Goal: Transaction & Acquisition: Purchase product/service

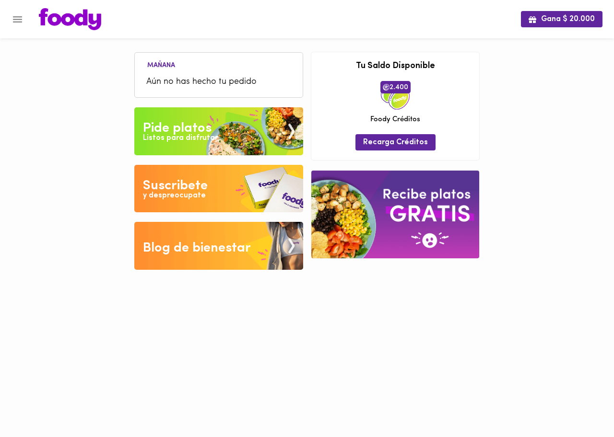
click at [190, 134] on div "Listos para disfrutar" at bounding box center [180, 138] width 75 height 11
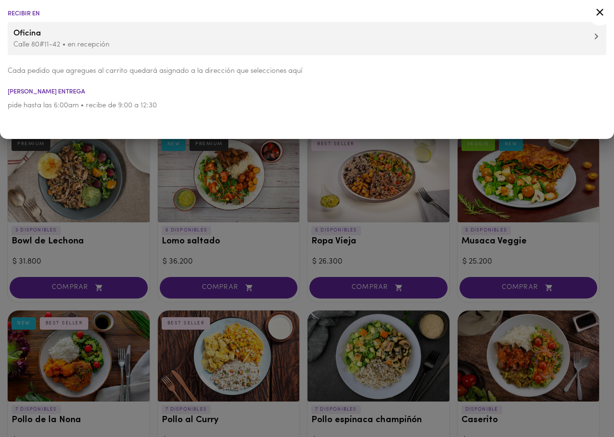
click at [599, 10] on icon at bounding box center [600, 12] width 12 height 12
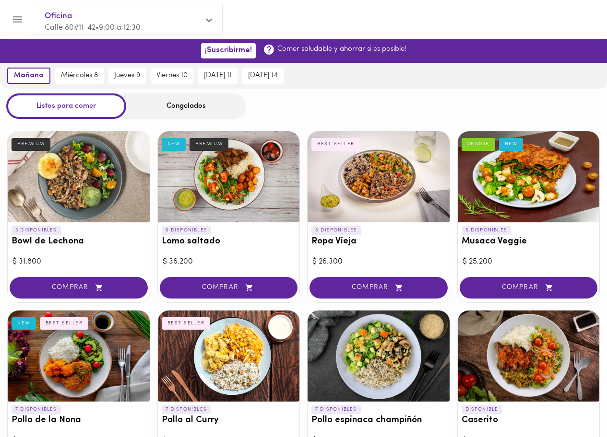
click at [172, 102] on div "Congelados" at bounding box center [186, 106] width 120 height 25
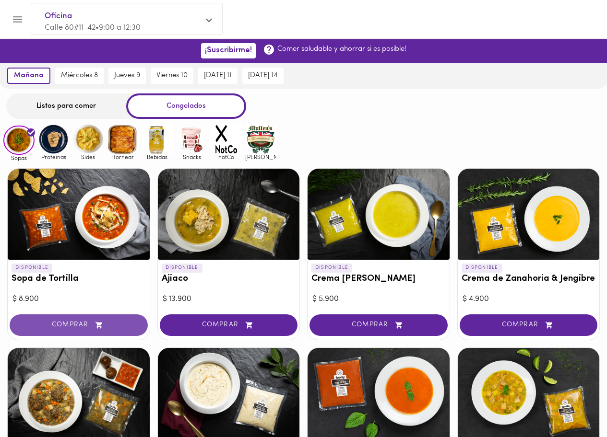
click at [81, 329] on button "COMPRAR" at bounding box center [79, 326] width 138 height 22
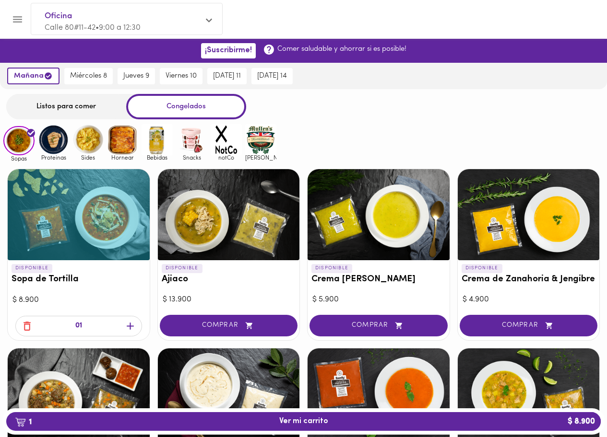
click at [129, 326] on icon "button" at bounding box center [130, 326] width 7 height 7
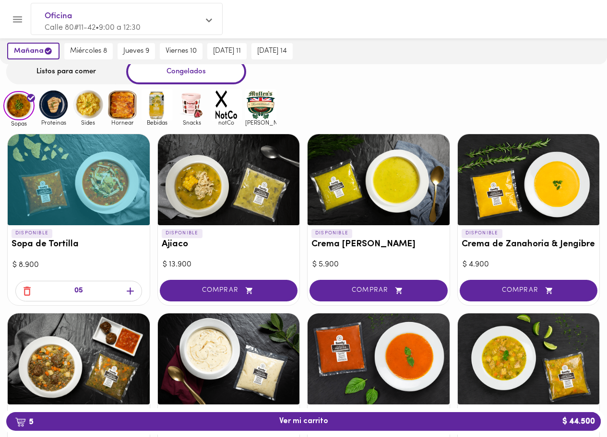
scroll to position [38, 0]
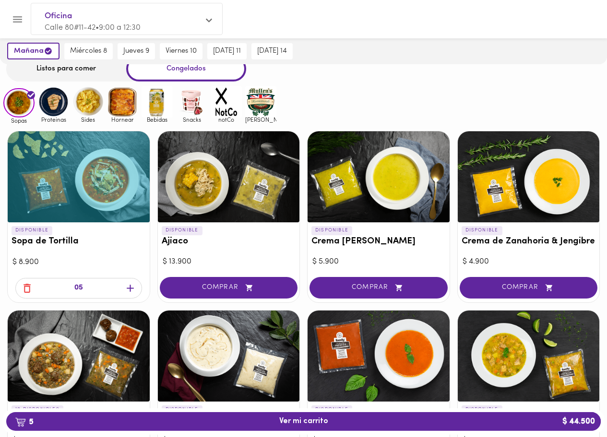
click at [396, 301] on div "COMPRAR" at bounding box center [378, 288] width 142 height 27
click at [384, 290] on span "COMPRAR" at bounding box center [378, 288] width 114 height 8
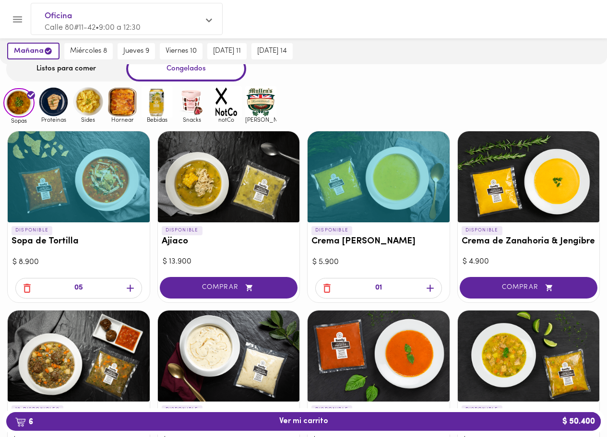
click at [426, 286] on icon "button" at bounding box center [430, 288] width 12 height 12
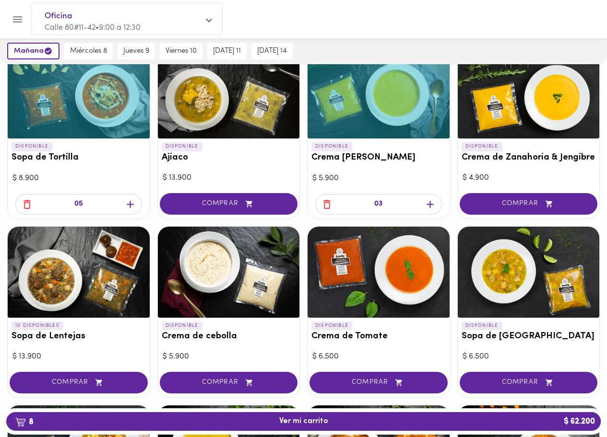
scroll to position [127, 0]
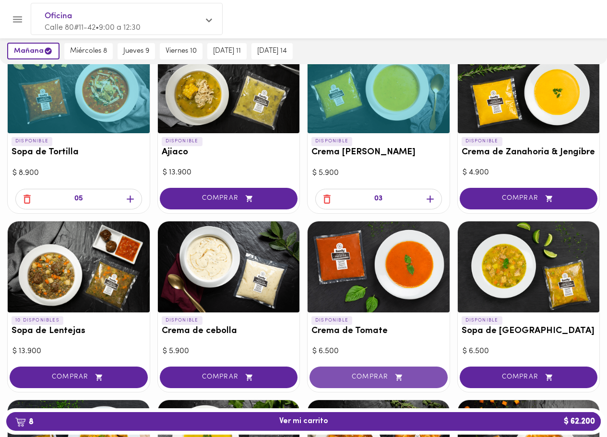
click at [405, 374] on span "COMPRAR" at bounding box center [378, 378] width 114 height 8
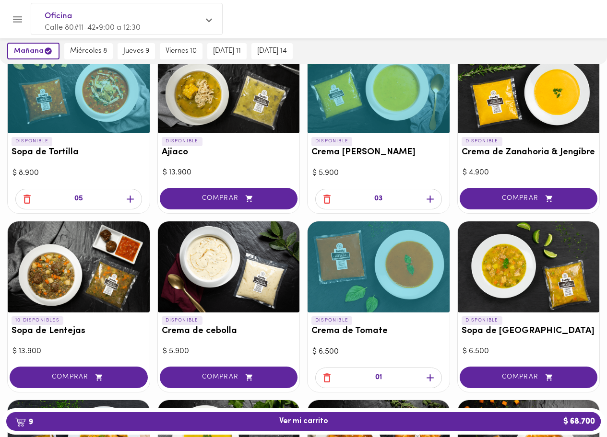
click at [431, 380] on icon "button" at bounding box center [430, 378] width 12 height 12
click at [431, 379] on div at bounding box center [378, 384] width 142 height 18
click at [430, 378] on icon "button" at bounding box center [429, 378] width 7 height 7
click at [30, 201] on icon "button" at bounding box center [27, 199] width 12 height 12
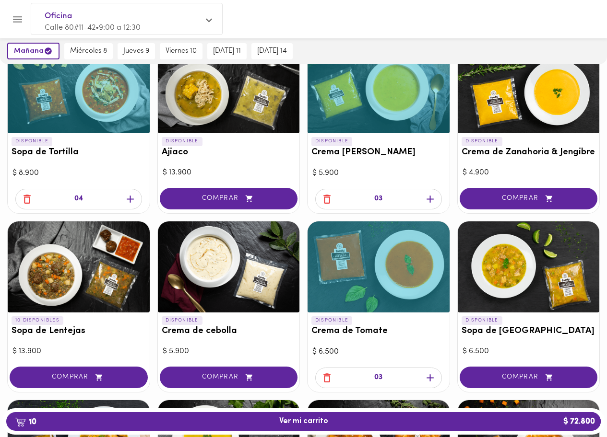
click at [30, 201] on icon "button" at bounding box center [27, 199] width 12 height 12
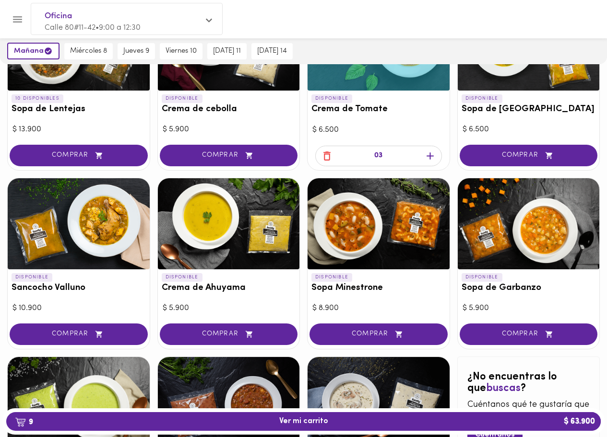
scroll to position [381, 0]
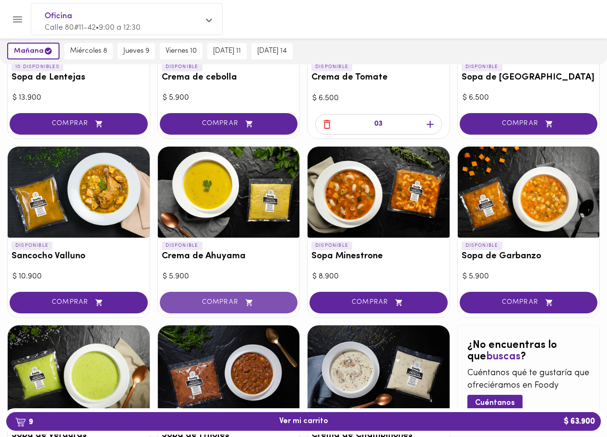
click at [253, 307] on button "COMPRAR" at bounding box center [229, 303] width 138 height 22
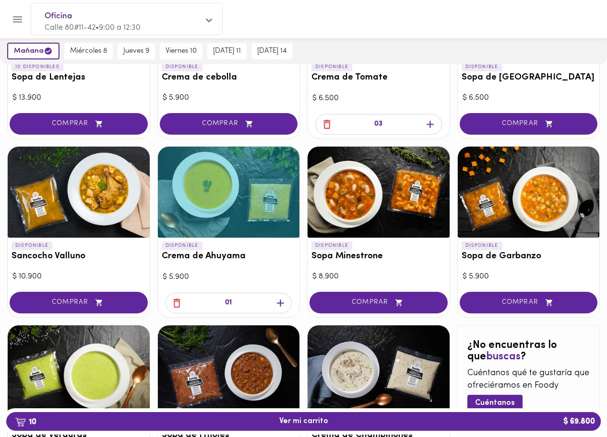
click at [281, 294] on div "01" at bounding box center [228, 303] width 127 height 21
click at [281, 303] on icon "button" at bounding box center [280, 303] width 7 height 7
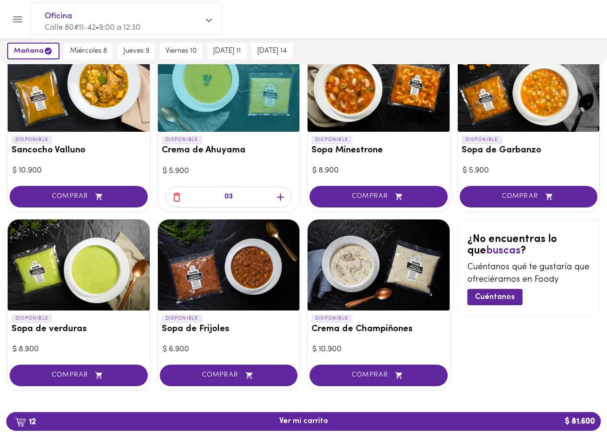
scroll to position [495, 0]
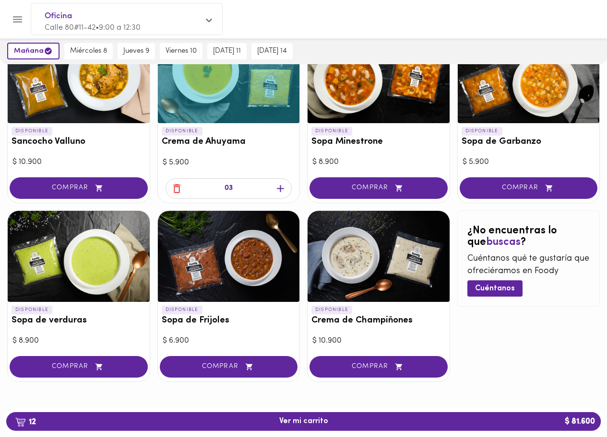
click at [248, 93] on div at bounding box center [229, 77] width 142 height 91
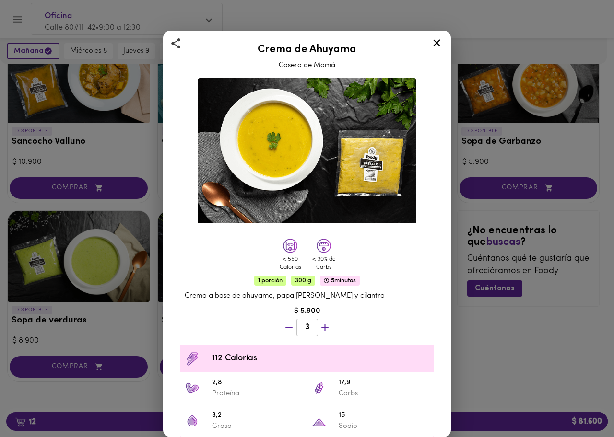
click at [125, 155] on div "Crema de Ahuyama Casera de Mamá < 550 Calorías < 30% de Carbs 1 porción 300 g 5…" at bounding box center [307, 218] width 614 height 437
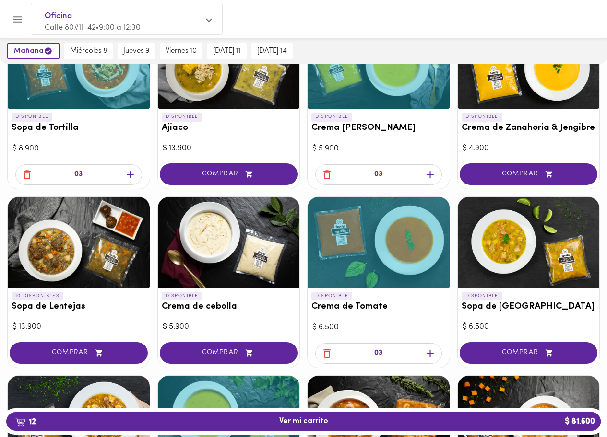
scroll to position [145, 0]
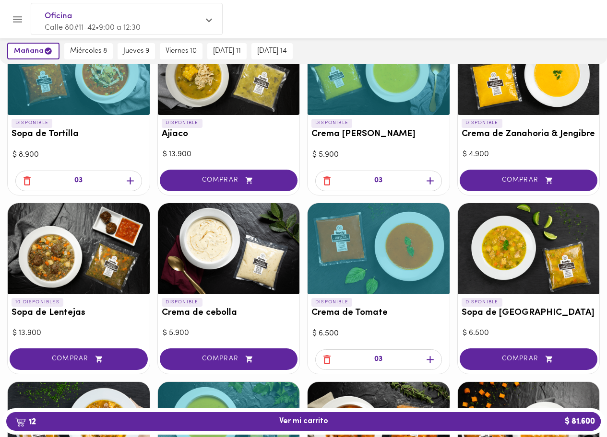
click at [379, 94] on div at bounding box center [378, 69] width 142 height 91
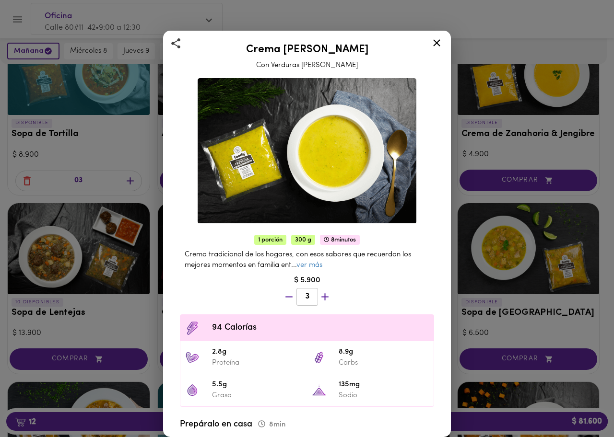
click at [153, 187] on div "Crema del Huerto Con Verduras Frescas del Campo 1 porción 300 g 8 minutos Crema…" at bounding box center [307, 218] width 614 height 437
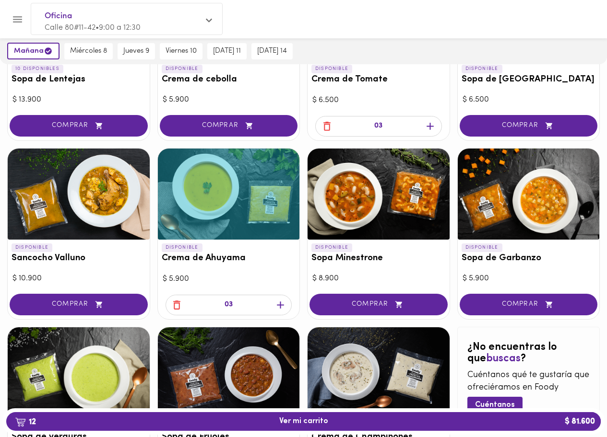
scroll to position [495, 0]
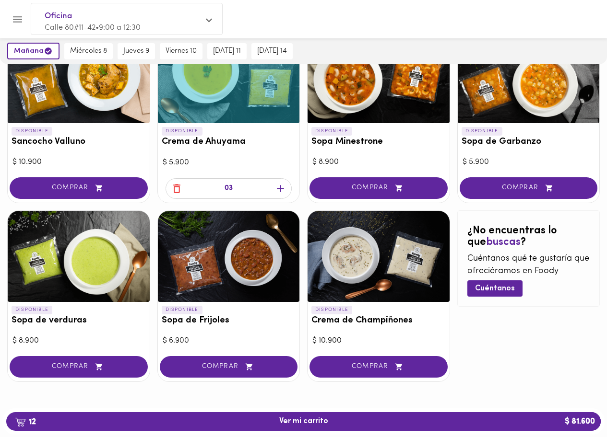
click at [93, 266] on div at bounding box center [79, 256] width 142 height 91
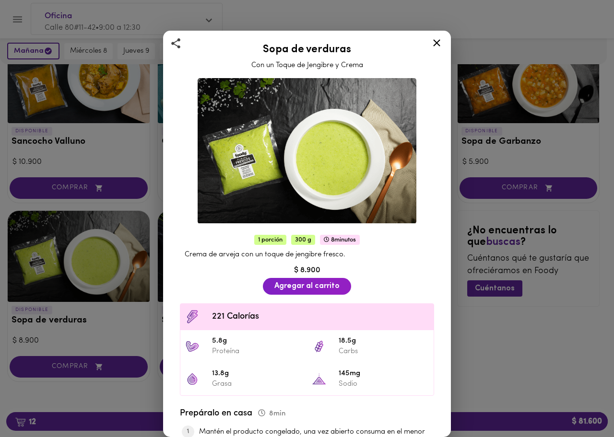
click at [93, 266] on div "Sopa de verduras Con un Toque de Jengibre y Crema 1 porción 300 g 8 minutos Cre…" at bounding box center [307, 218] width 614 height 437
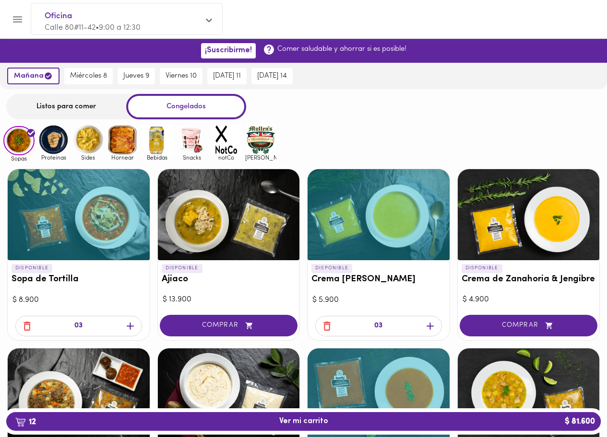
click at [51, 152] on img at bounding box center [53, 139] width 31 height 31
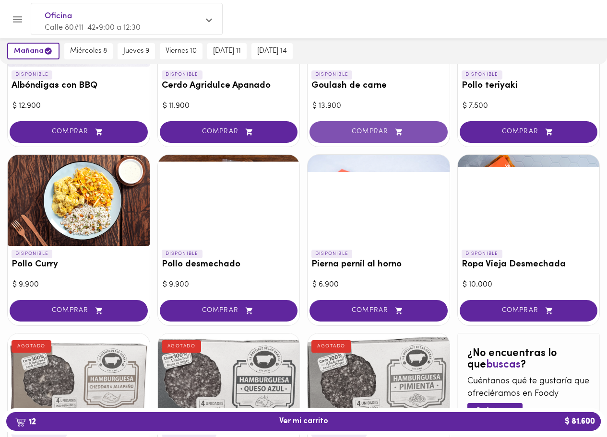
scroll to position [204, 0]
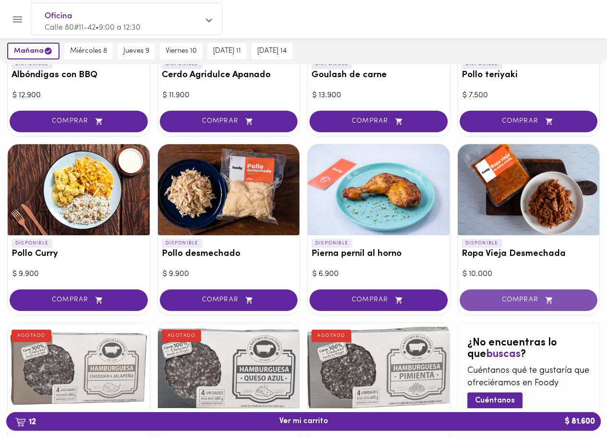
click at [508, 306] on button "COMPRAR" at bounding box center [528, 301] width 138 height 22
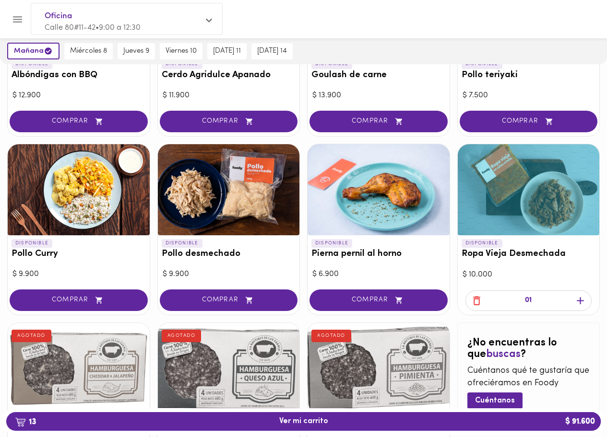
click at [578, 299] on icon "button" at bounding box center [580, 301] width 12 height 12
click at [209, 306] on button "COMPRAR" at bounding box center [229, 301] width 138 height 22
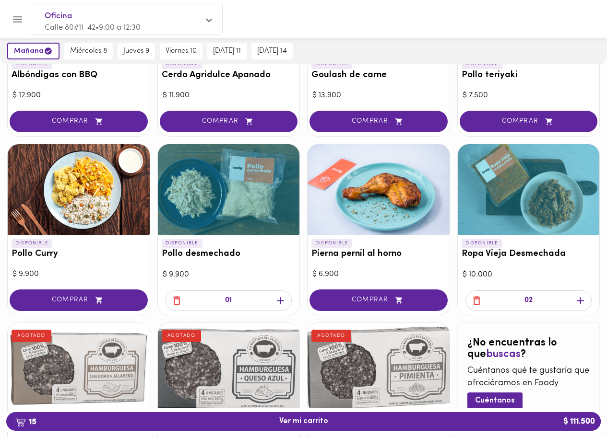
click at [279, 300] on icon "button" at bounding box center [280, 300] width 7 height 7
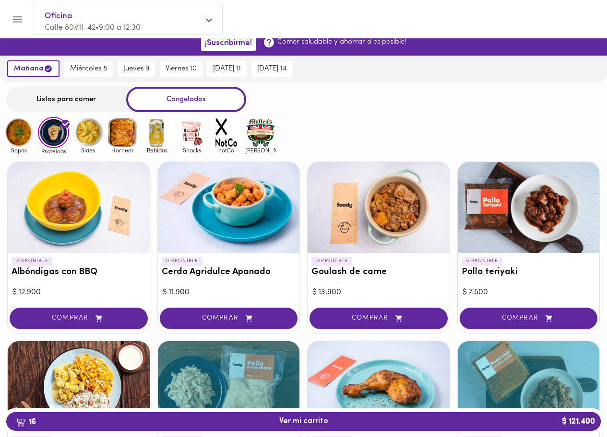
scroll to position [0, 0]
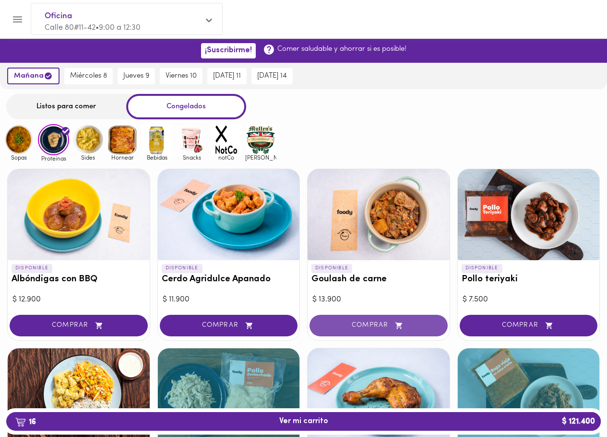
click at [359, 325] on span "COMPRAR" at bounding box center [378, 326] width 114 height 8
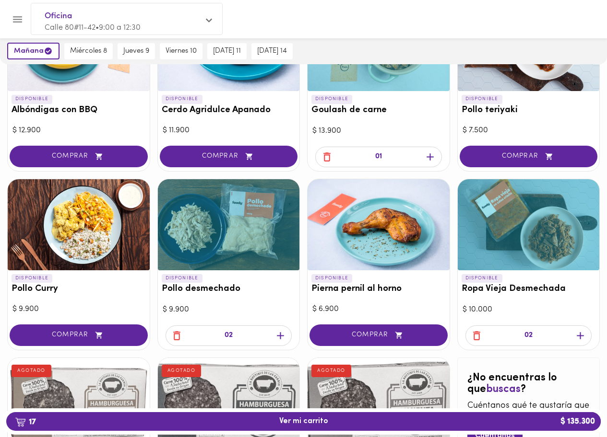
scroll to position [175, 0]
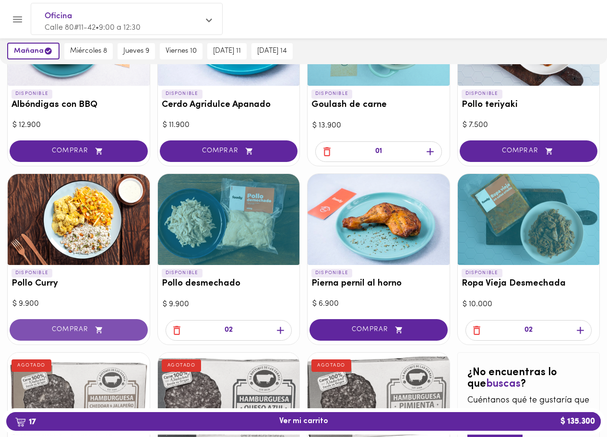
click at [95, 335] on button "COMPRAR" at bounding box center [79, 330] width 138 height 22
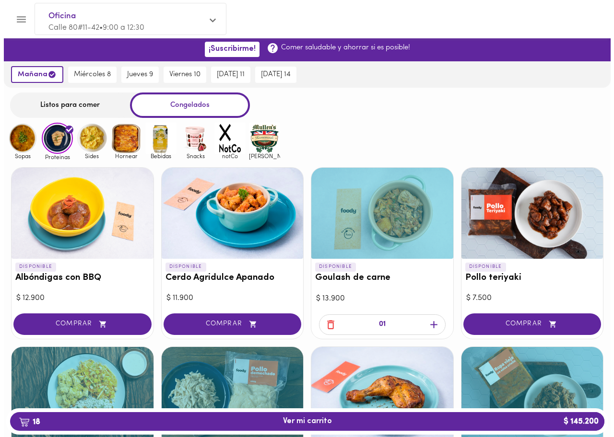
scroll to position [0, 0]
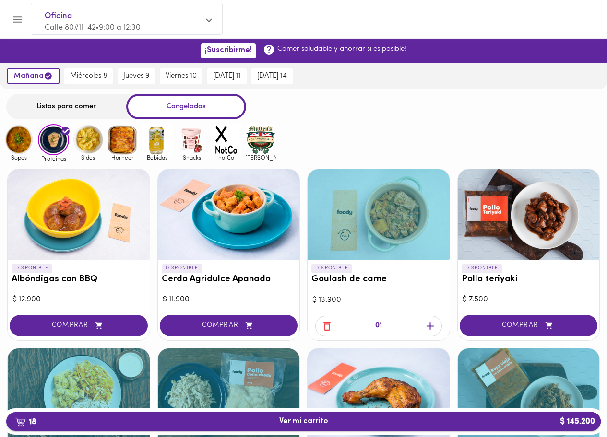
click at [246, 416] on button "18 Ver mi carrito $ 145.200" at bounding box center [303, 421] width 594 height 19
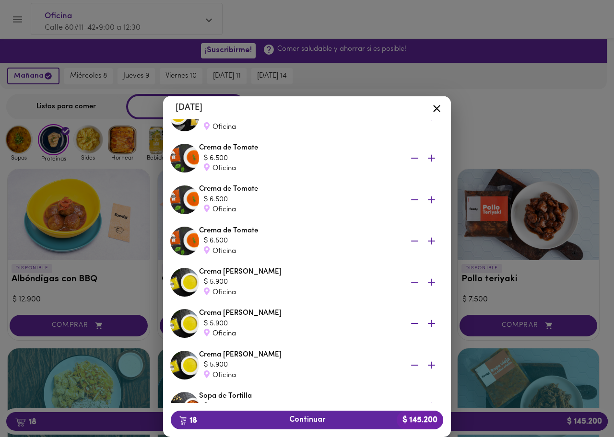
scroll to position [557, 0]
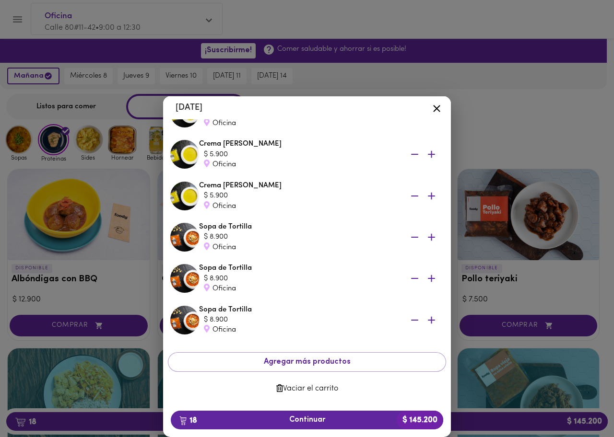
click at [434, 108] on icon at bounding box center [437, 109] width 12 height 12
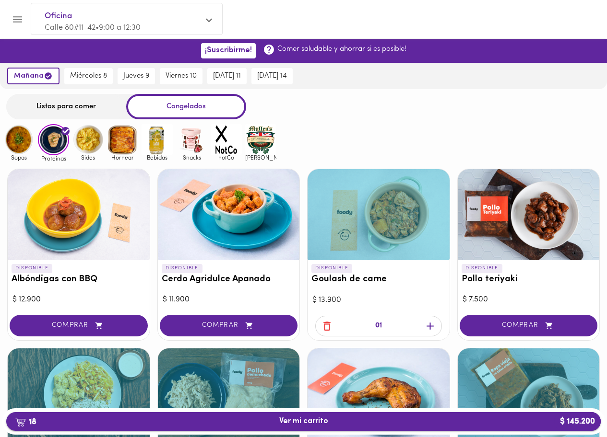
click at [271, 422] on span "18 Ver mi carrito $ 145.200" at bounding box center [303, 421] width 579 height 9
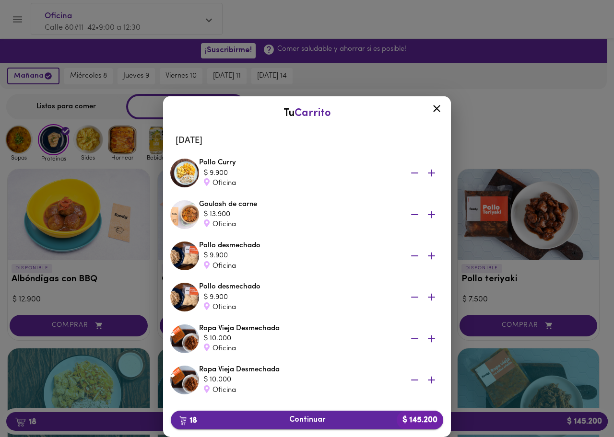
click at [305, 421] on span "18 Continuar $ 145.200" at bounding box center [306, 420] width 257 height 9
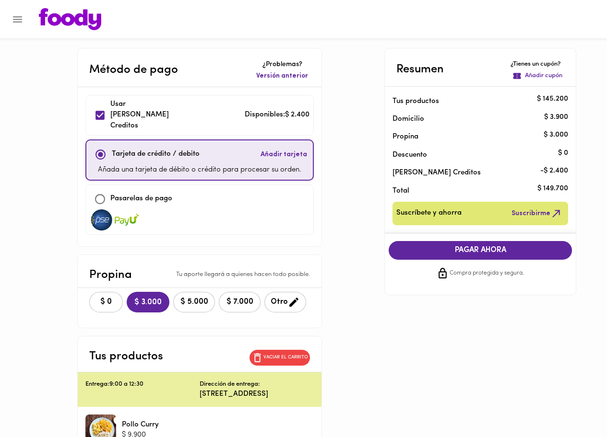
click at [90, 189] on input "checkbox" at bounding box center [100, 199] width 21 height 21
checkbox input "true"
checkbox input "false"
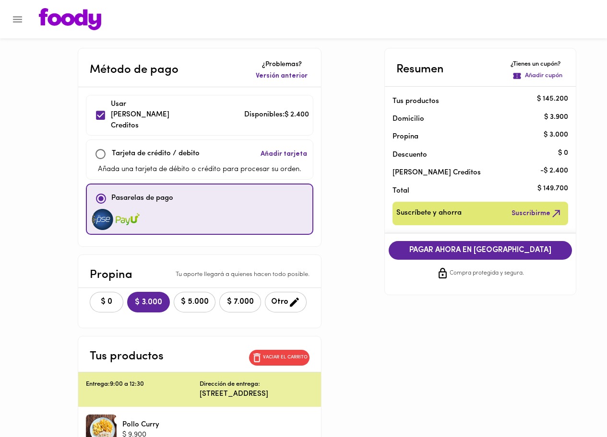
click at [93, 109] on input "checkbox" at bounding box center [100, 115] width 21 height 21
checkbox input "false"
click at [102, 297] on button "$ 0" at bounding box center [107, 302] width 34 height 21
click at [492, 251] on span "PAGAR AHORA EN PASARELA" at bounding box center [480, 250] width 164 height 9
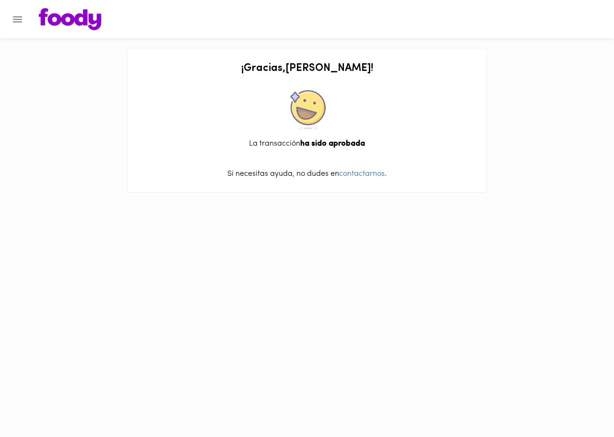
click at [86, 13] on img at bounding box center [70, 19] width 62 height 22
